Goal: Answer question/provide support: Share knowledge or assist other users

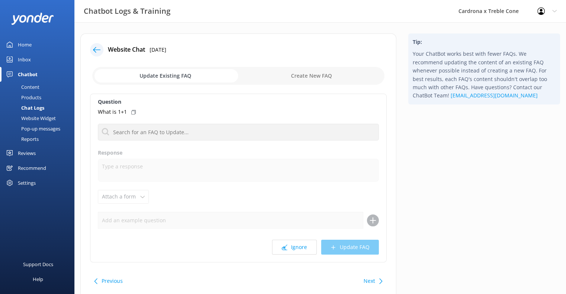
click at [98, 50] on use at bounding box center [96, 50] width 7 height 6
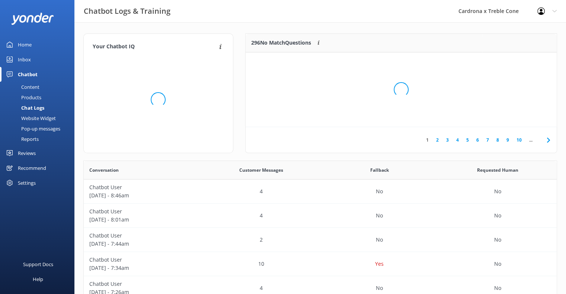
scroll to position [255, 467]
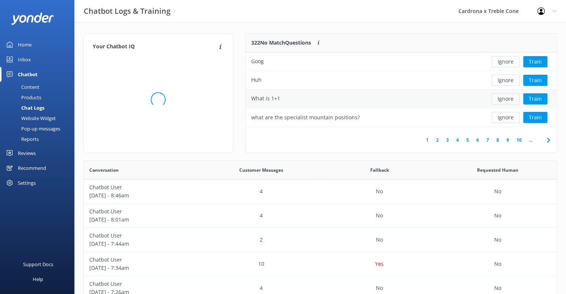
click at [507, 100] on button "Ignore" at bounding box center [506, 98] width 28 height 11
click at [502, 78] on button "Ignore" at bounding box center [506, 80] width 28 height 11
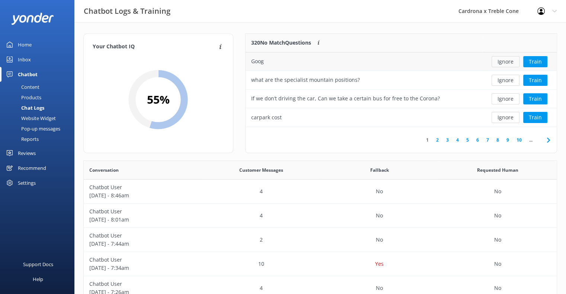
click at [504, 64] on button "Ignore" at bounding box center [506, 61] width 28 height 11
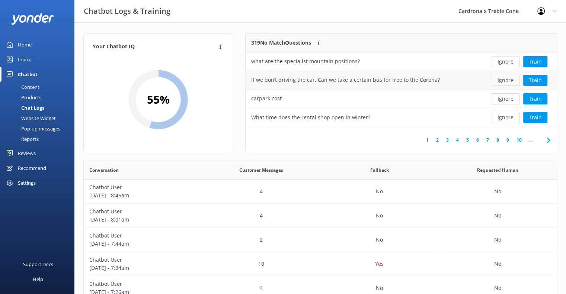
click at [509, 82] on button "Ignore" at bounding box center [506, 80] width 28 height 11
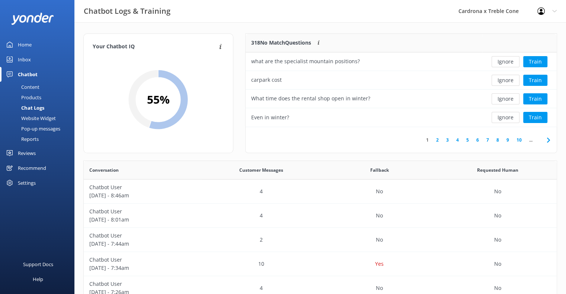
click at [509, 82] on button "Ignore" at bounding box center [506, 80] width 28 height 11
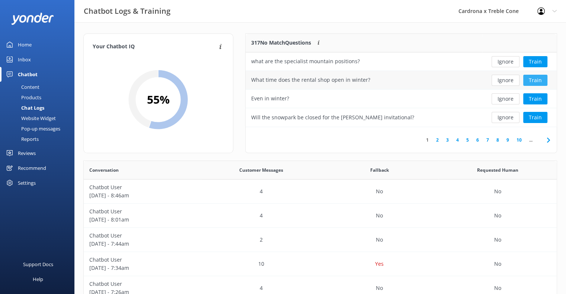
click at [530, 77] on button "Train" at bounding box center [535, 80] width 24 height 11
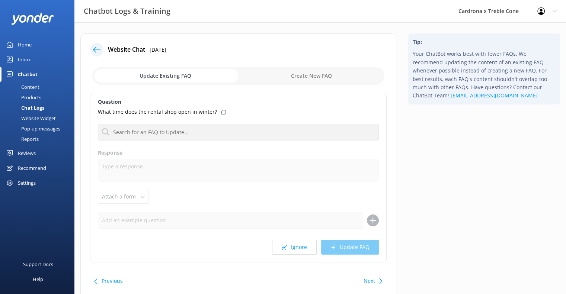
click at [185, 124] on div at bounding box center [238, 132] width 281 height 17
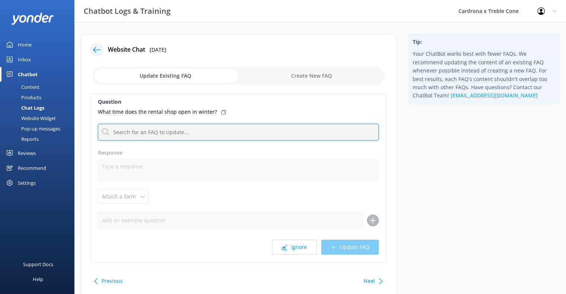
click at [186, 133] on input "text" at bounding box center [238, 132] width 281 height 17
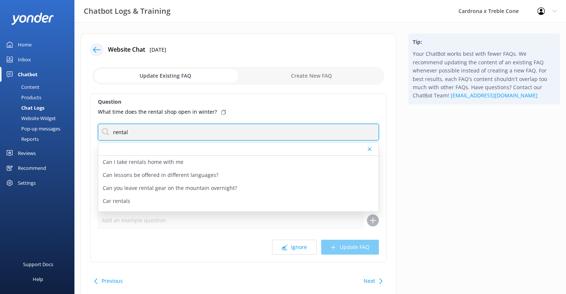
type input "rental"
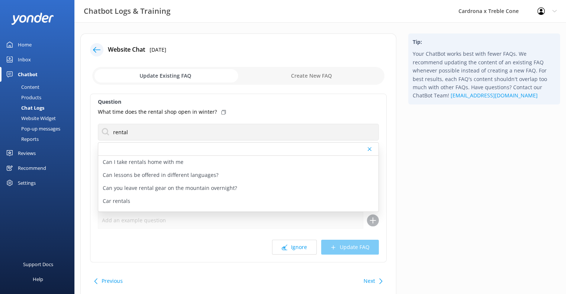
click at [230, 122] on div "Question What time does the rental shop open in winter? rental Can I take renta…" at bounding box center [238, 178] width 297 height 169
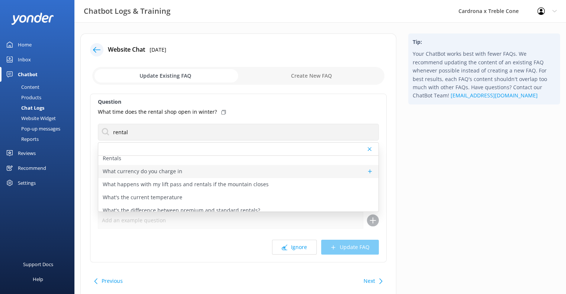
scroll to position [149, 0]
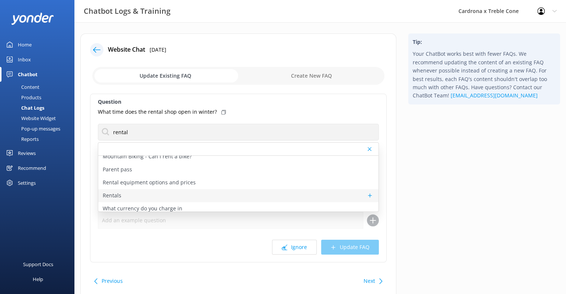
click at [118, 193] on p "Rentals" at bounding box center [112, 196] width 19 height 8
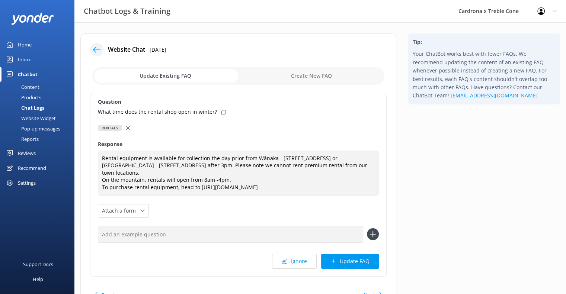
type textarea "Rental equipment is available for collection the day prior from Wānaka - [STREE…"
click at [221, 112] on icon at bounding box center [223, 112] width 4 height 4
click at [193, 226] on input "text" at bounding box center [230, 234] width 265 height 17
paste input "What time does the rental shop open in winter?"
type input "What time does the rental shop open in winter?"
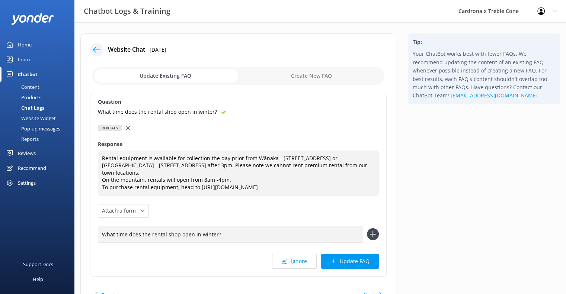
click at [379, 229] on icon at bounding box center [373, 235] width 12 height 12
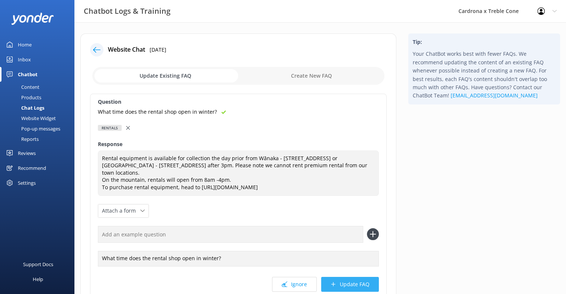
click at [352, 277] on button "Update FAQ" at bounding box center [350, 284] width 58 height 15
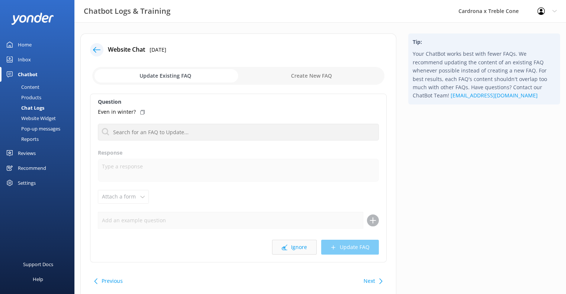
click at [307, 251] on button "Ignore" at bounding box center [294, 247] width 45 height 15
click at [303, 249] on button "Ignore" at bounding box center [294, 247] width 45 height 15
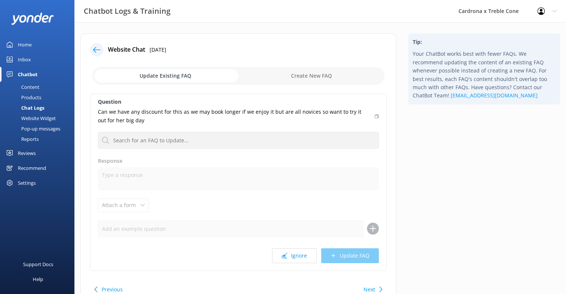
click at [296, 244] on div "Question Can we have any discount for this as we may book longer if we enjoy it…" at bounding box center [238, 183] width 297 height 178
click at [292, 259] on button "Ignore" at bounding box center [294, 256] width 45 height 15
click at [293, 259] on button "Ignore" at bounding box center [294, 256] width 45 height 15
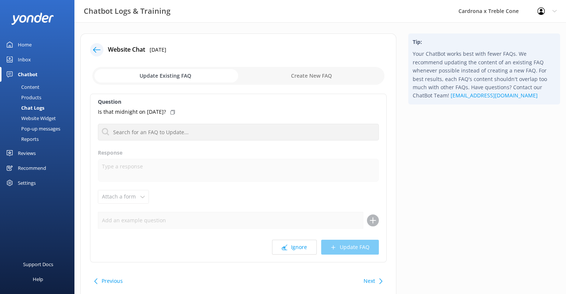
click at [292, 257] on div "Question Is that midnight on [DATE]? Can I take rentals home with me Can lesson…" at bounding box center [238, 178] width 297 height 169
click at [298, 248] on button "Ignore" at bounding box center [294, 247] width 45 height 15
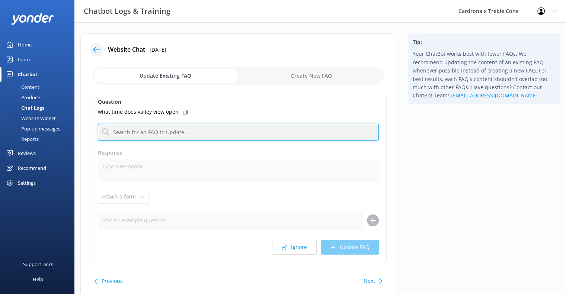
click at [178, 136] on input "text" at bounding box center [238, 132] width 281 height 17
click at [275, 133] on input "text" at bounding box center [238, 132] width 281 height 17
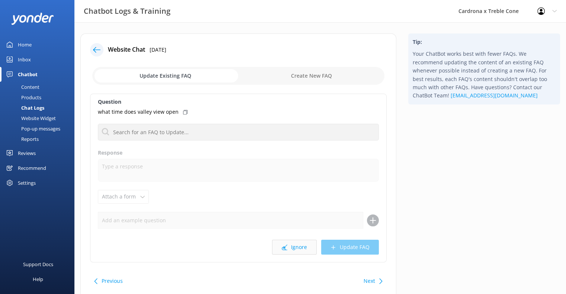
click at [290, 247] on button "Ignore" at bounding box center [294, 247] width 45 height 15
click at [294, 250] on button "Ignore" at bounding box center [294, 247] width 45 height 15
click at [287, 245] on icon at bounding box center [285, 248] width 6 height 6
click at [287, 245] on use at bounding box center [285, 248] width 6 height 6
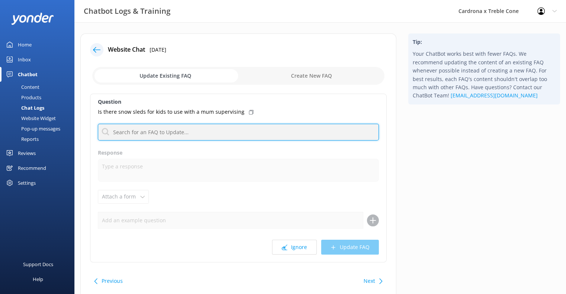
click at [237, 134] on input "text" at bounding box center [238, 132] width 281 height 17
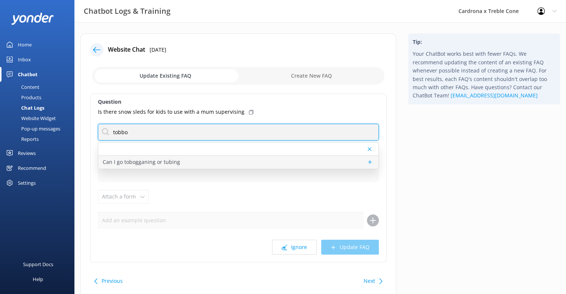
type input "tobbo"
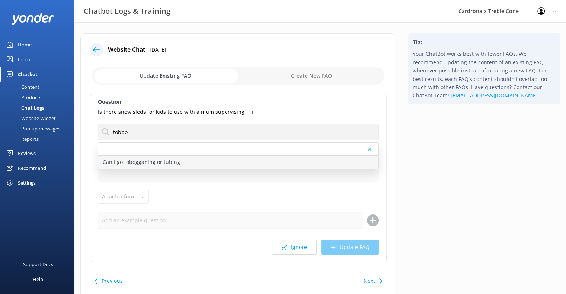
click at [165, 162] on p "Can I go tobogganing or tubing" at bounding box center [141, 162] width 77 height 8
type textarea "Unfortunately, we do not offer tobogganing.... However, we do have sightseeing!…"
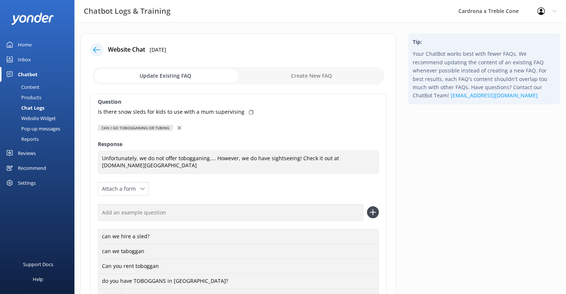
click at [243, 111] on div "Is there snow sleds for kids to use with a mum supervising" at bounding box center [238, 112] width 281 height 8
click at [189, 216] on input "text" at bounding box center [230, 212] width 265 height 17
paste input "Is there snow sleds for kids to use with a mum supervising"
type input "Is there snow sleds for kids to use with a mum supervising"
click at [371, 214] on icon at bounding box center [373, 213] width 12 height 12
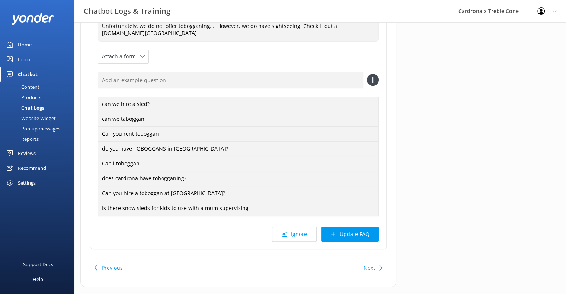
scroll to position [147, 0]
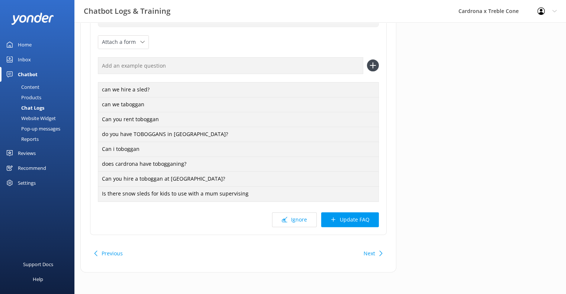
click at [352, 223] on button "Update FAQ" at bounding box center [350, 220] width 58 height 15
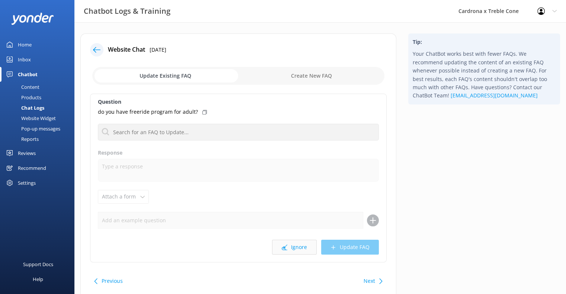
click at [298, 248] on button "Ignore" at bounding box center [294, 247] width 45 height 15
click at [299, 248] on button "Ignore" at bounding box center [294, 247] width 45 height 15
click at [297, 248] on button "Ignore" at bounding box center [294, 247] width 45 height 15
click at [296, 248] on button "Ignore" at bounding box center [294, 247] width 45 height 15
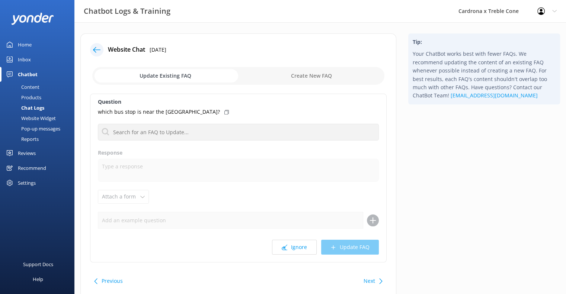
click at [296, 248] on button "Ignore" at bounding box center [294, 247] width 45 height 15
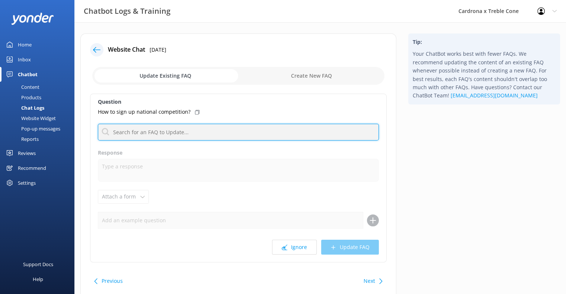
click at [140, 133] on input "text" at bounding box center [238, 132] width 281 height 17
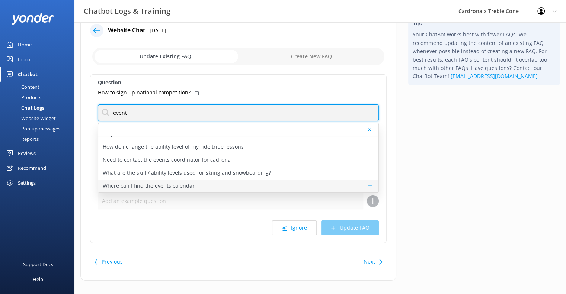
scroll to position [28, 0]
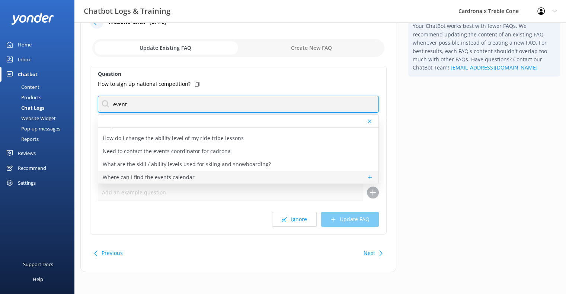
type input "event"
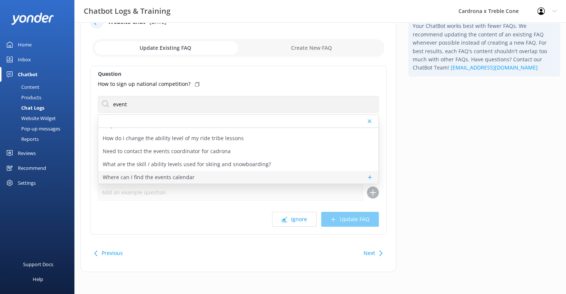
click at [174, 175] on p "Where can I find the events calendar" at bounding box center [149, 177] width 92 height 8
type textarea "You can check out our on-mountain events schedule and access event details and …"
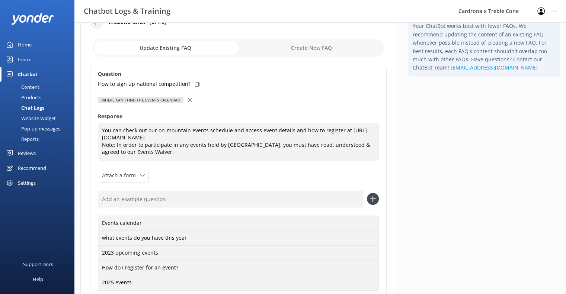
click at [191, 80] on div "How to sign up national competition?" at bounding box center [238, 84] width 281 height 8
click at [189, 202] on input "text" at bounding box center [230, 199] width 265 height 17
paste input "How to sign up national competition?"
type input "How to sign up national competition?"
click at [372, 198] on icon at bounding box center [373, 199] width 12 height 12
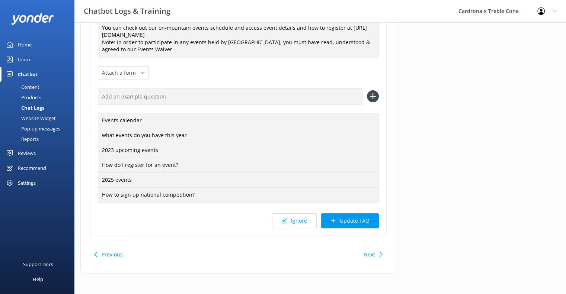
scroll to position [132, 0]
click at [355, 219] on button "Update FAQ" at bounding box center [350, 220] width 58 height 15
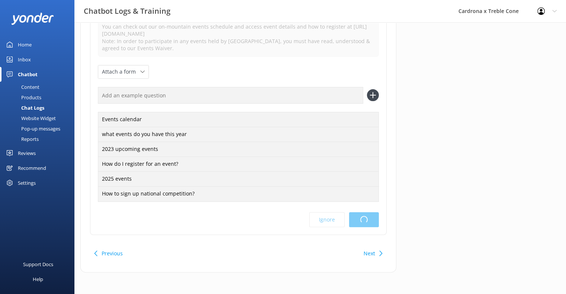
scroll to position [0, 0]
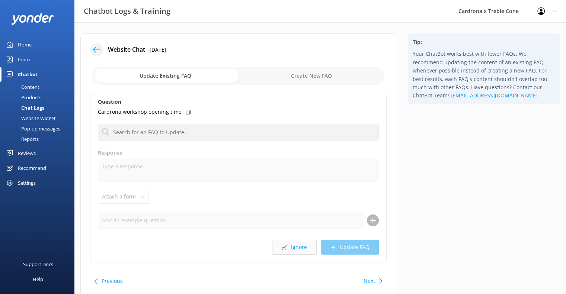
click at [287, 250] on button "Ignore" at bounding box center [294, 247] width 45 height 15
click at [304, 248] on button "Ignore" at bounding box center [294, 247] width 45 height 15
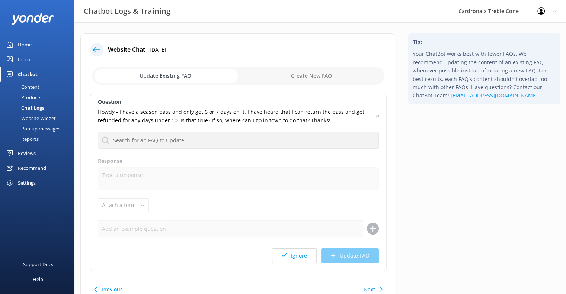
click at [304, 249] on button "Ignore" at bounding box center [294, 256] width 45 height 15
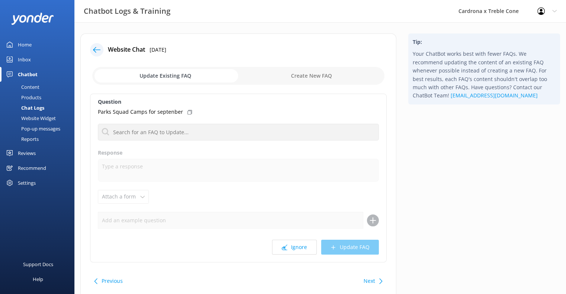
click at [304, 248] on button "Ignore" at bounding box center [294, 247] width 45 height 15
click at [295, 245] on button "Ignore" at bounding box center [294, 247] width 45 height 15
click at [293, 245] on button "Ignore" at bounding box center [294, 247] width 45 height 15
click at [299, 230] on div "Question For my second day I have already booked the below. Do you host events …" at bounding box center [238, 178] width 297 height 169
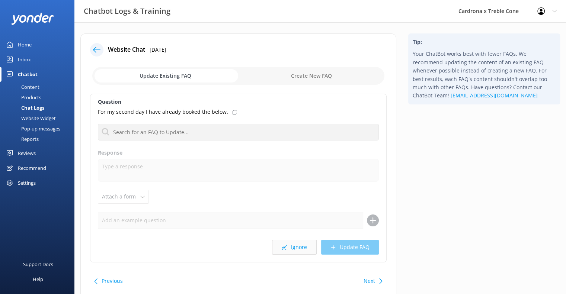
click at [298, 244] on button "Ignore" at bounding box center [294, 247] width 45 height 15
click at [295, 249] on button "Ignore" at bounding box center [294, 247] width 45 height 15
click at [300, 250] on button "Ignore" at bounding box center [294, 247] width 45 height 15
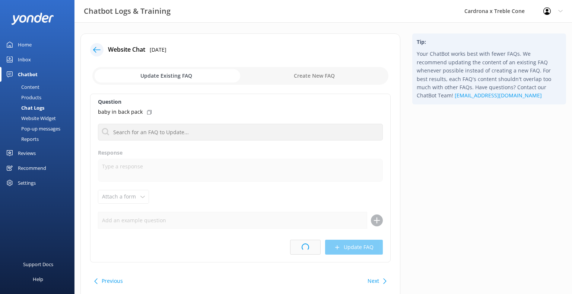
click at [299, 248] on html "Chatbot Logs & Training Cardrona x Treble Cone Profile Settings Logout Home Inb…" at bounding box center [286, 161] width 572 height 323
